Goal: Transaction & Acquisition: Purchase product/service

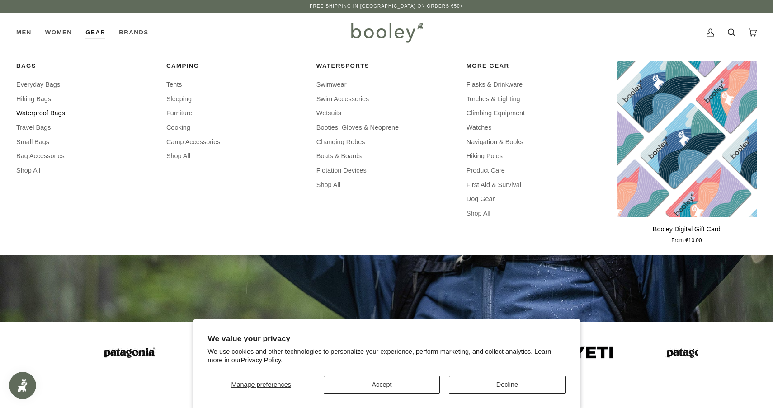
click at [52, 115] on span "Waterproof Bags" at bounding box center [86, 114] width 140 height 10
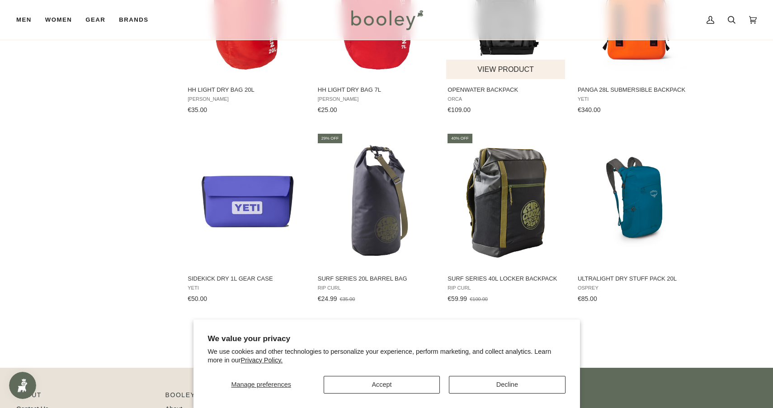
scroll to position [862, 0]
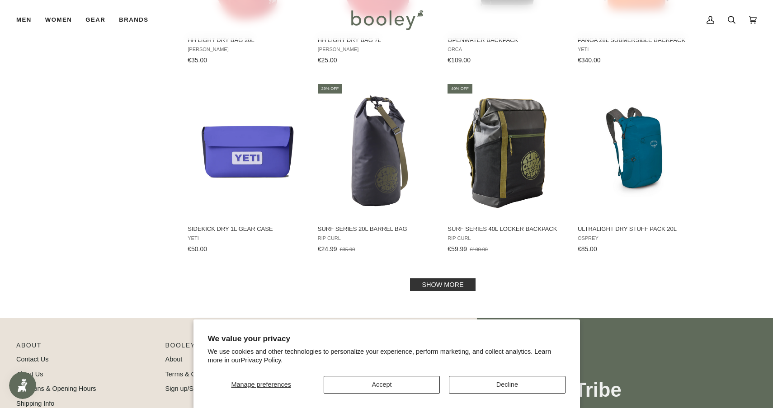
click at [434, 279] on link "Show more" at bounding box center [442, 285] width 65 height 13
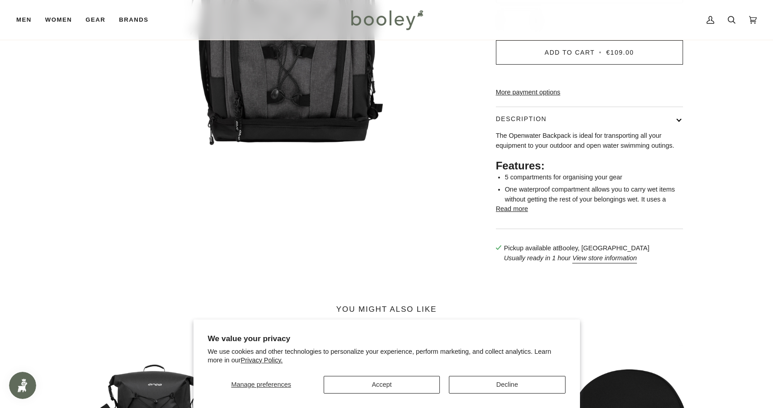
scroll to position [241, 0]
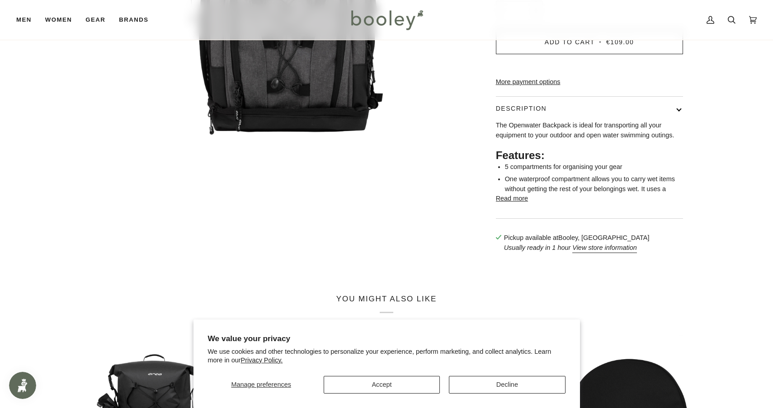
click at [507, 204] on button "Read more" at bounding box center [512, 199] width 32 height 10
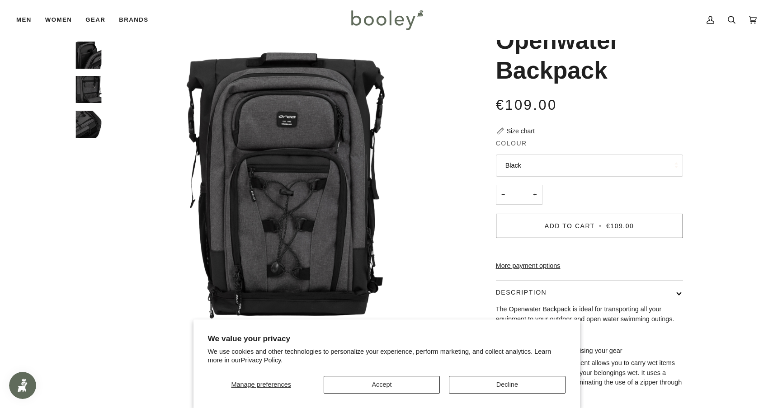
scroll to position [0, 0]
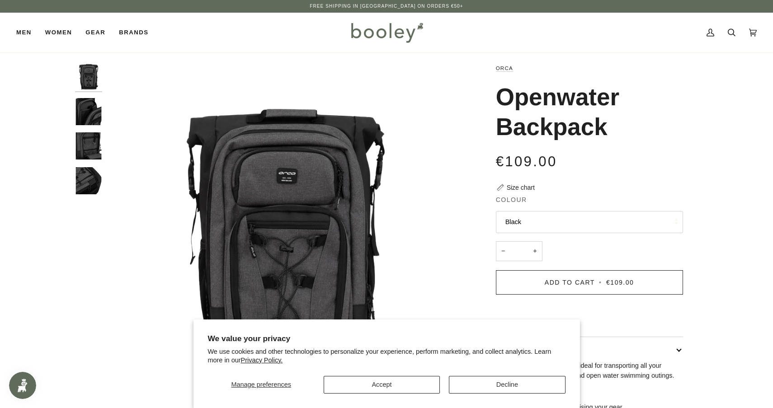
click at [80, 120] on img "Orca Openwater Backpack Black - Booley Galway" at bounding box center [88, 111] width 27 height 27
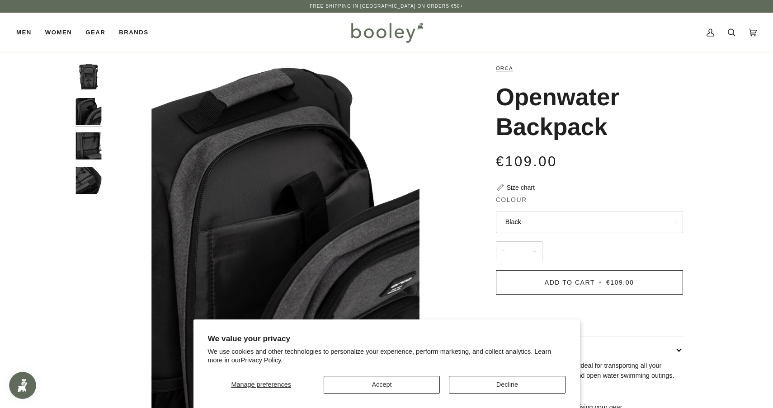
click at [93, 137] on img "Orca Openwater Backpack Black - Booley Galway" at bounding box center [88, 146] width 27 height 27
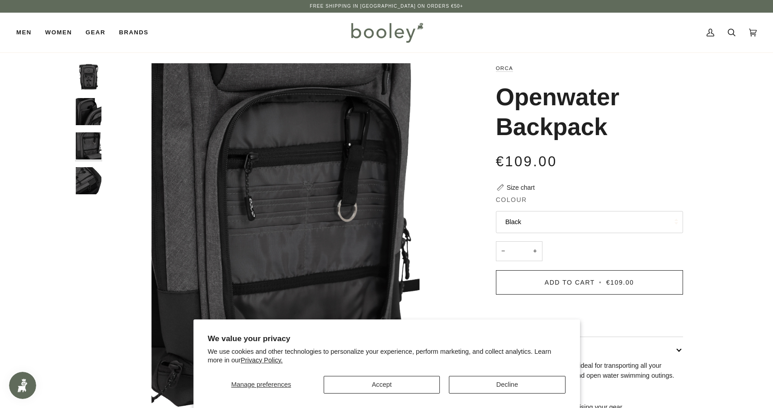
click at [88, 177] on img "Orca Openwater Backpack Black - Booley Galway" at bounding box center [88, 180] width 27 height 27
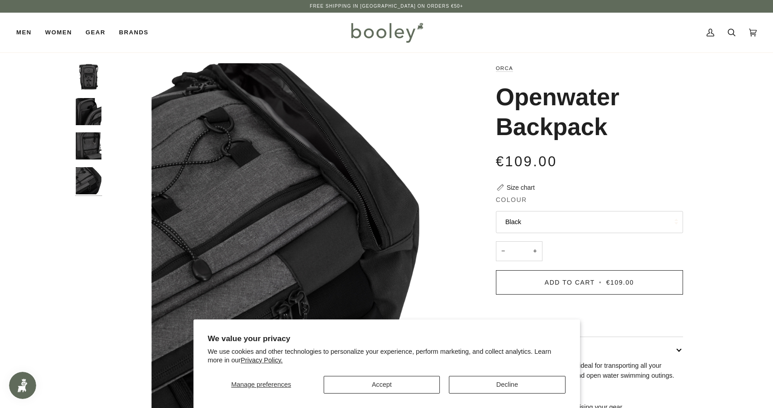
click at [88, 151] on img "Orca Openwater Backpack Black - Booley Galway" at bounding box center [88, 146] width 27 height 27
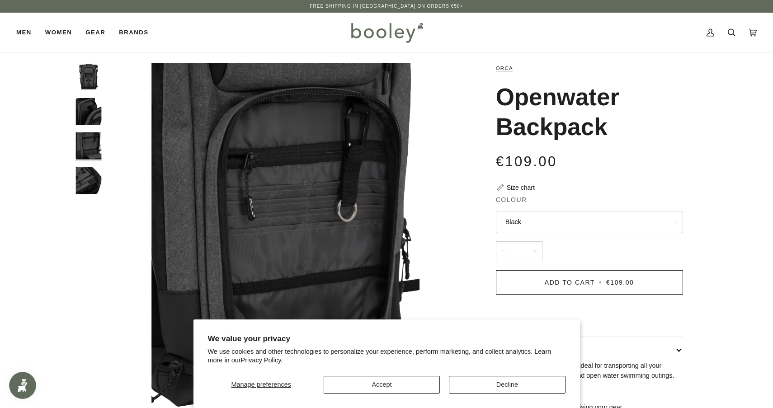
click at [88, 84] on img "Orca Openwater Backpack Black - Booley Galway" at bounding box center [88, 76] width 27 height 27
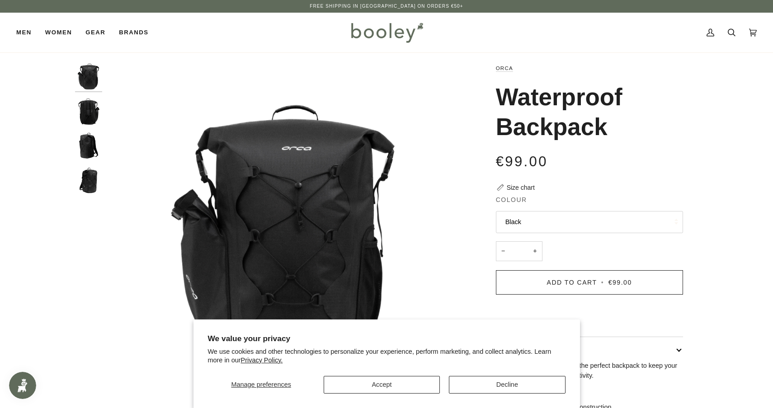
click at [93, 120] on img "Orca Waterproof Backpack Black - Booley Galway" at bounding box center [88, 111] width 27 height 27
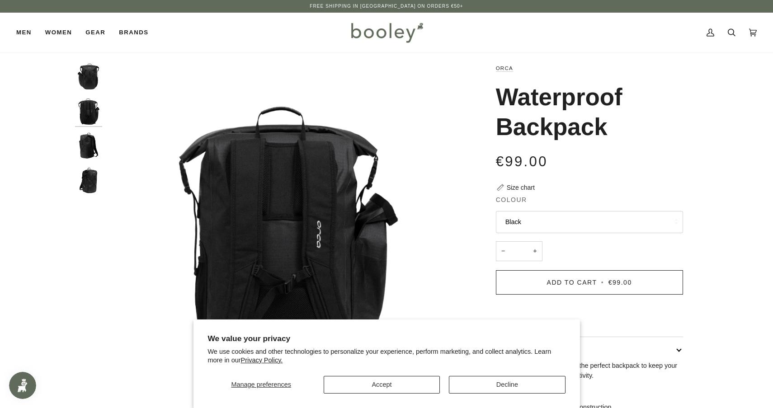
click at [93, 142] on img "Orca Waterproof Backpack Black - Booley Galway" at bounding box center [88, 146] width 27 height 27
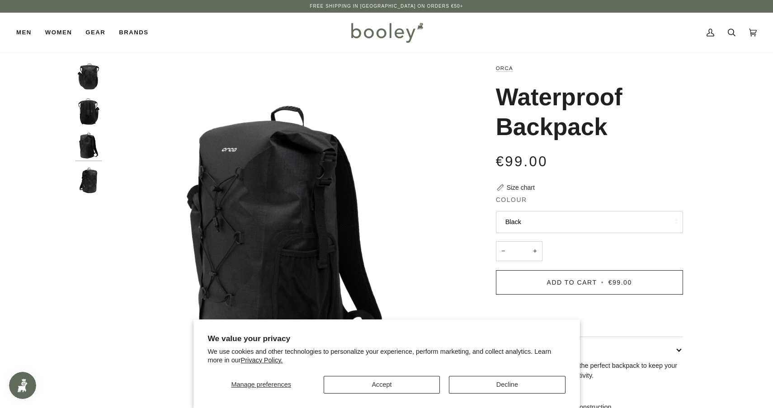
click at [90, 182] on img "Orca Waterproof Backpack Black - Booley Galway" at bounding box center [88, 180] width 27 height 27
